Goal: Leave review/rating: Leave review/rating

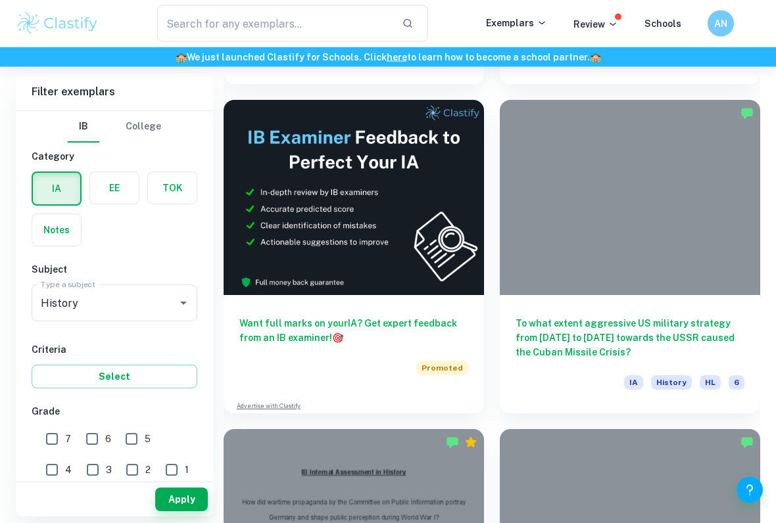
scroll to position [673, 0]
click at [62, 444] on input "7" at bounding box center [52, 439] width 26 height 26
checkbox input "true"
click at [178, 492] on button "Apply" at bounding box center [181, 500] width 53 height 24
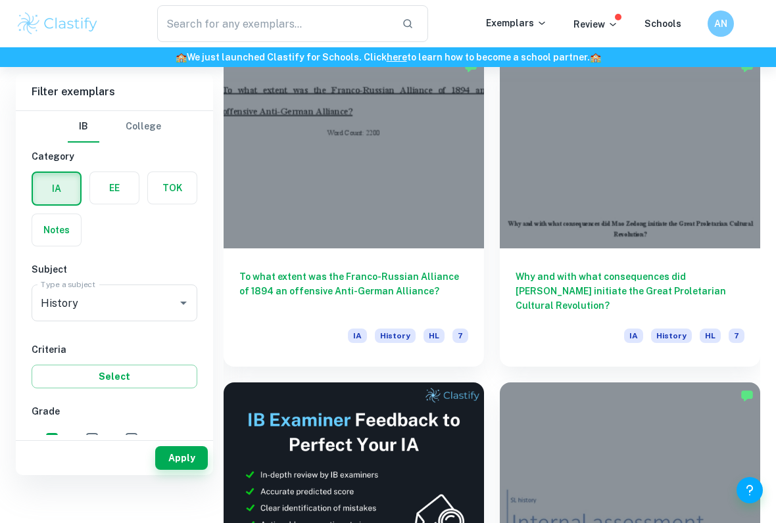
scroll to position [391, 0]
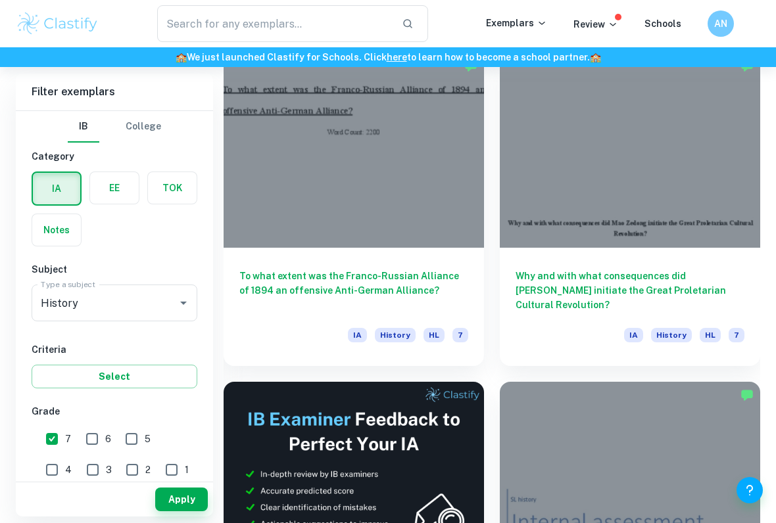
click at [706, 276] on h6 "Why and with what consequences did [PERSON_NAME] initiate the Great Proletarian…" at bounding box center [630, 290] width 229 height 43
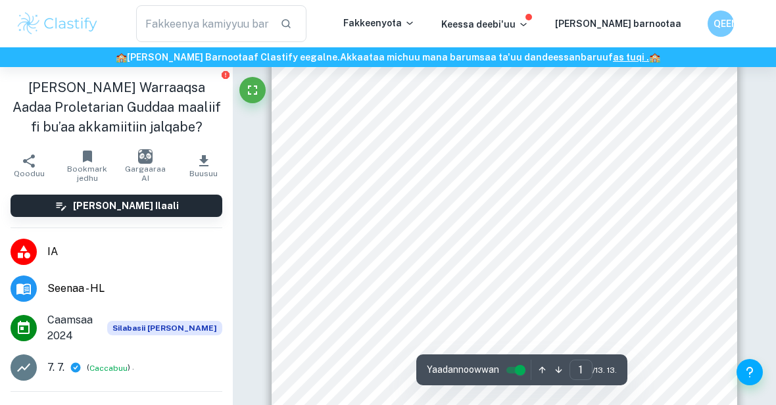
scroll to position [118, 0]
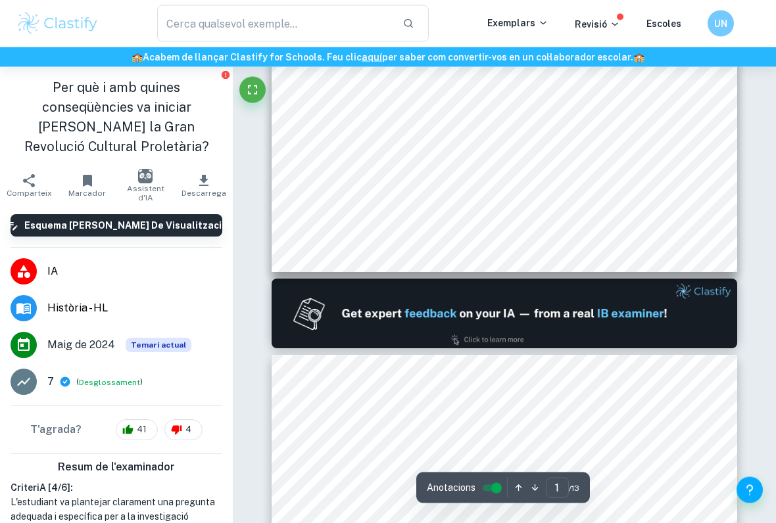
type input "2"
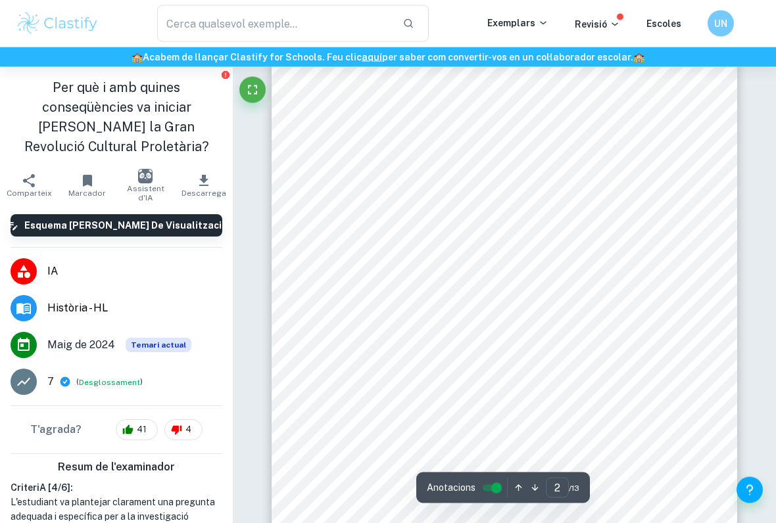
scroll to position [733, 0]
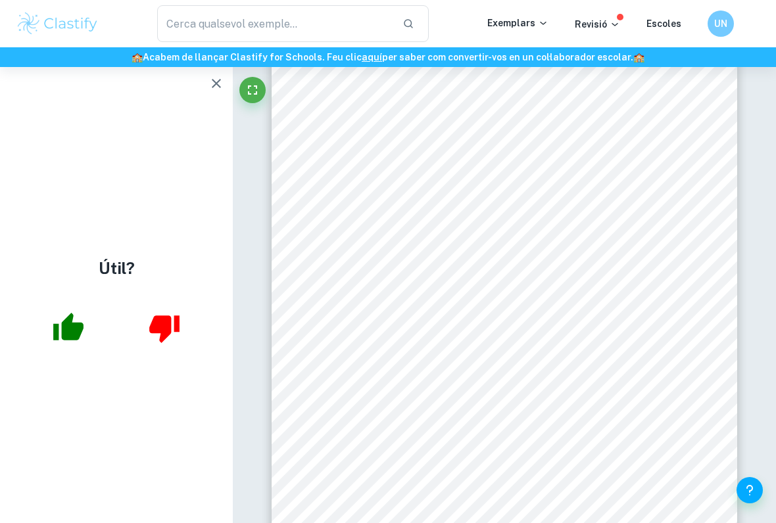
click at [78, 332] on icon "button" at bounding box center [68, 327] width 30 height 28
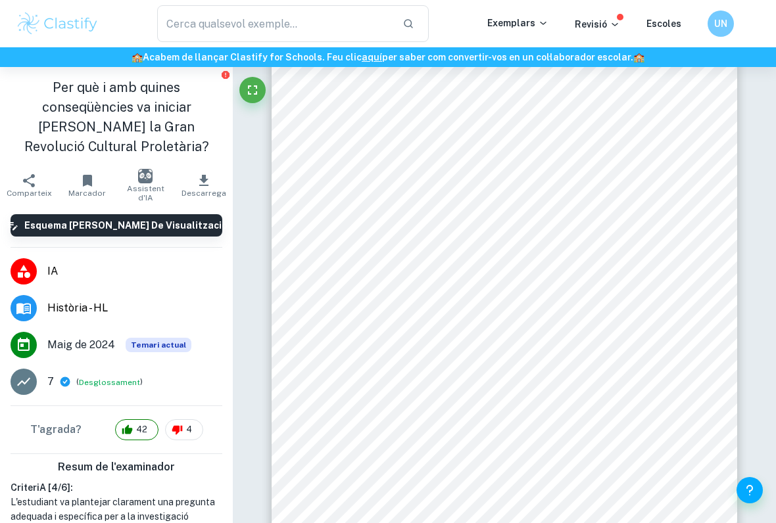
click at [62, 324] on li "Història - HL" at bounding box center [116, 308] width 233 height 37
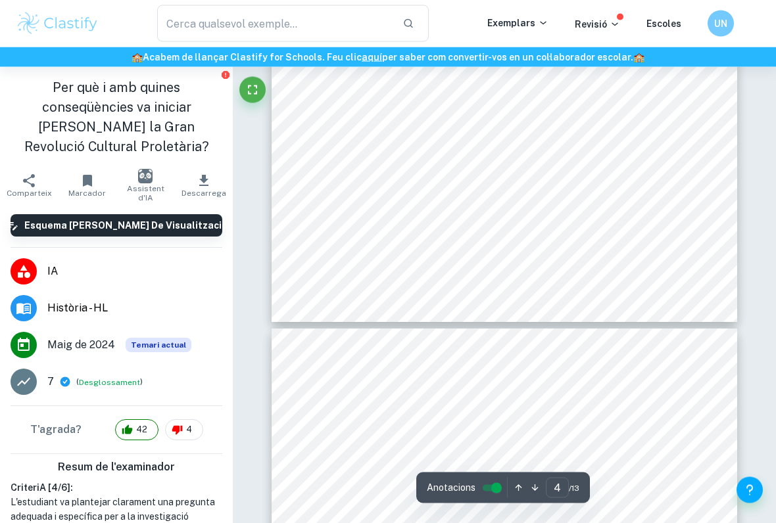
type input "5"
